Goal: Check status

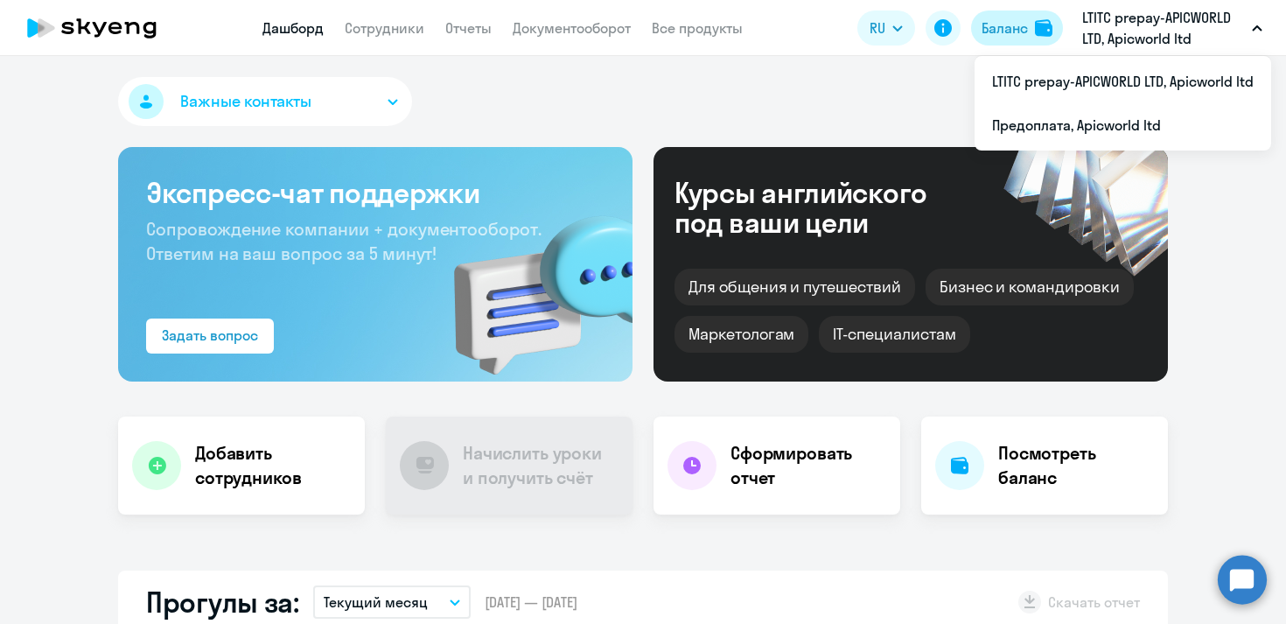
click at [1040, 33] on img at bounding box center [1044, 28] width 18 height 18
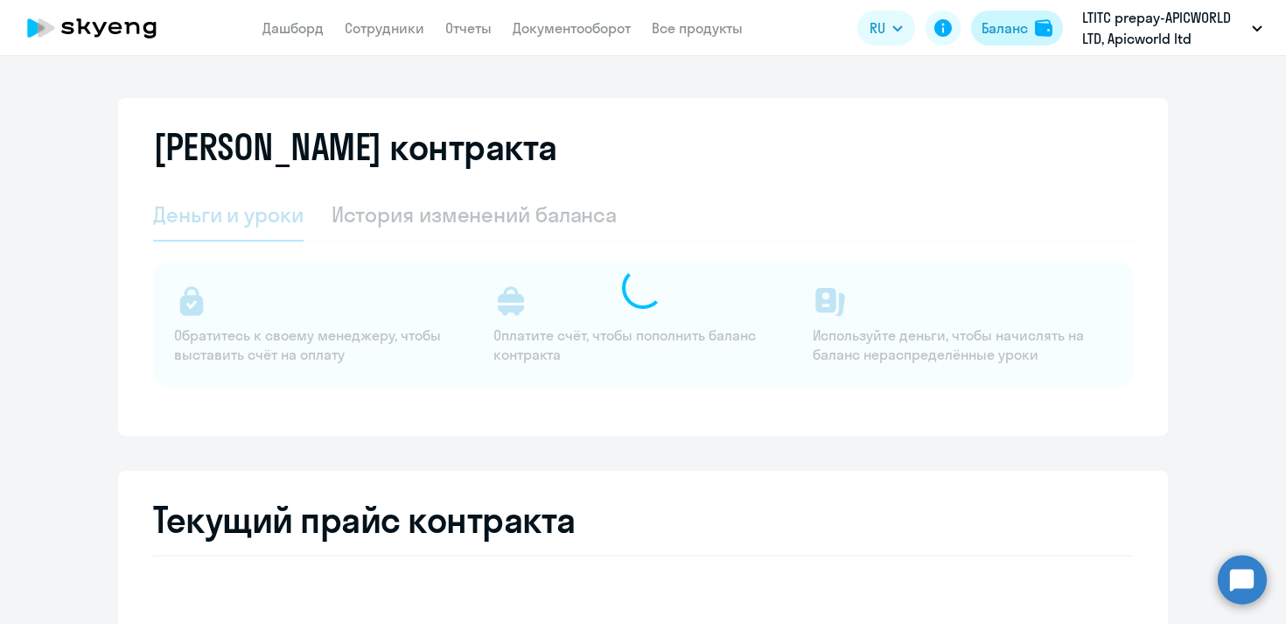
select select "english_adult_not_native_speaker"
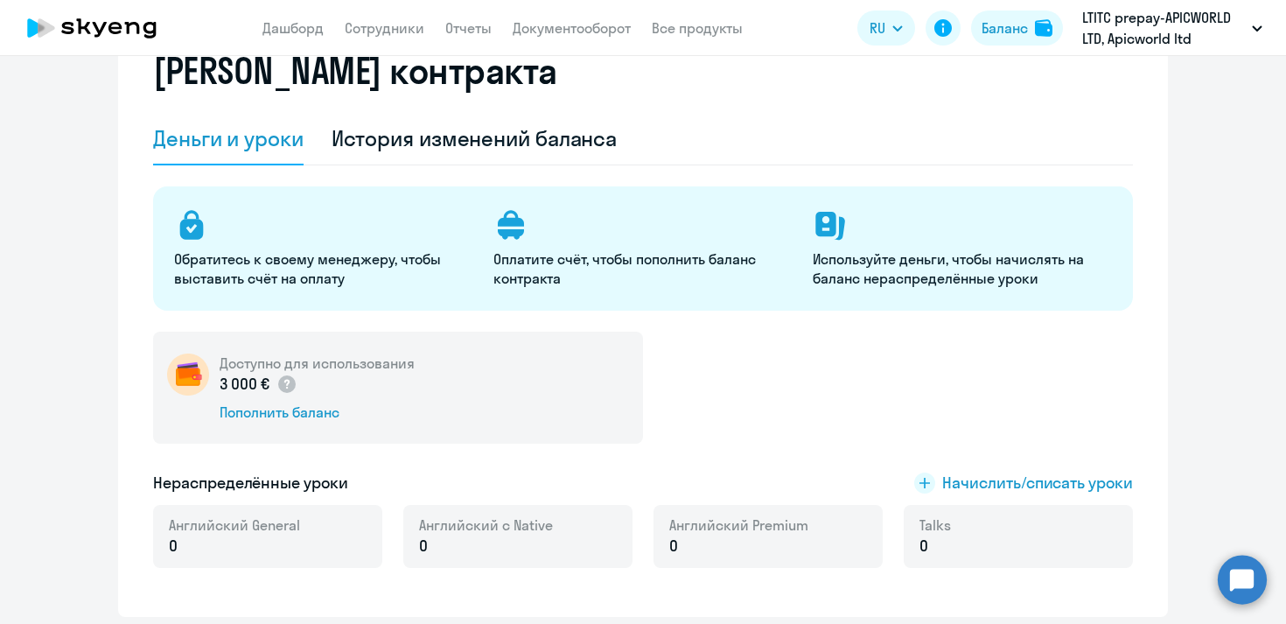
scroll to position [49, 0]
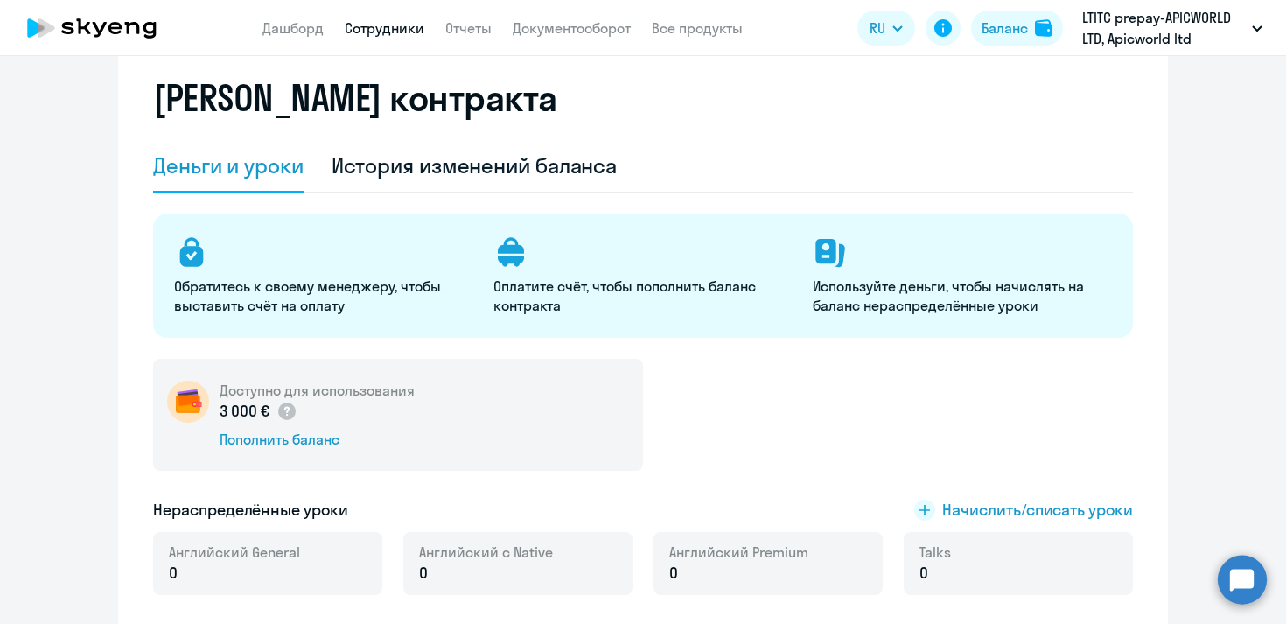
click at [372, 28] on link "Сотрудники" at bounding box center [385, 28] width 80 height 18
